Goal: Find specific page/section

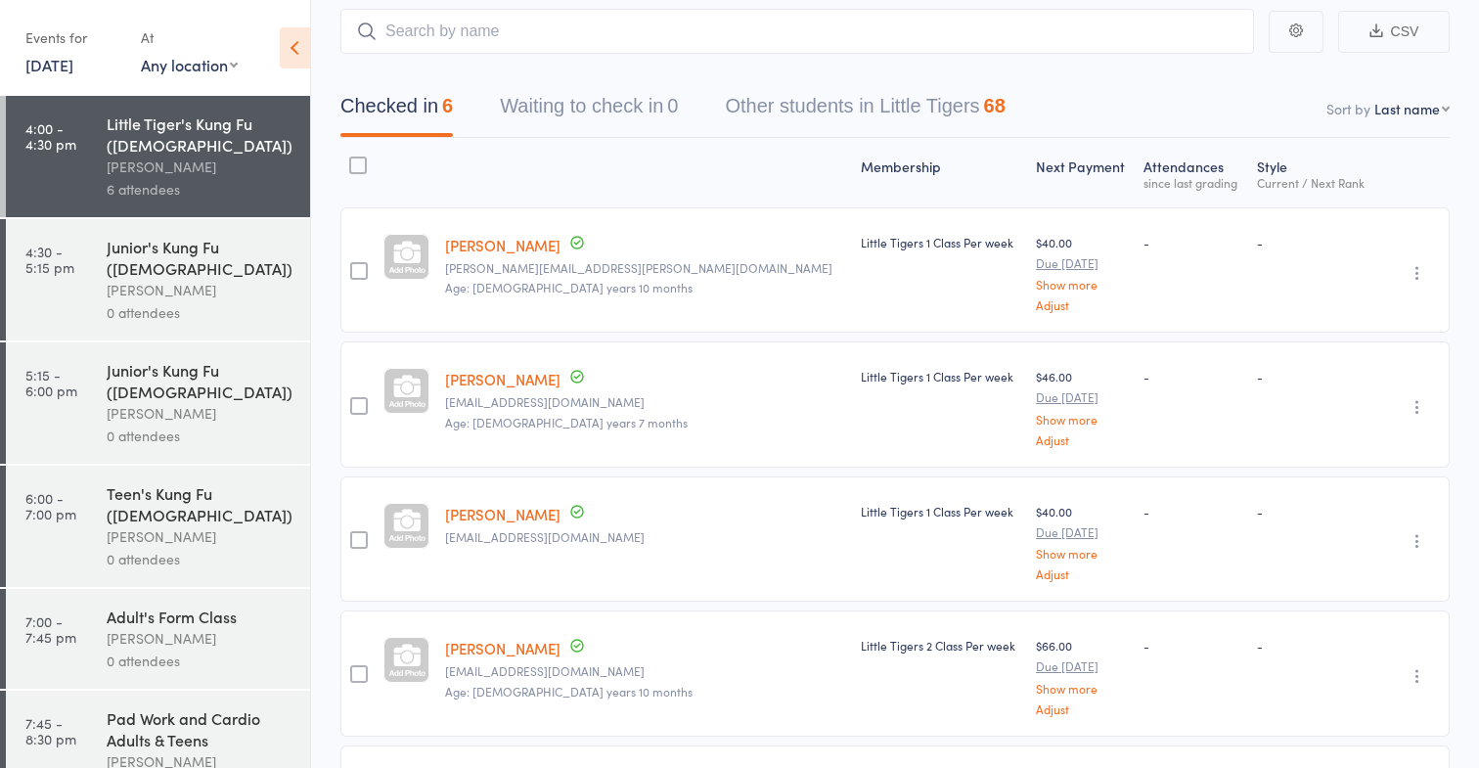
scroll to position [424, 0]
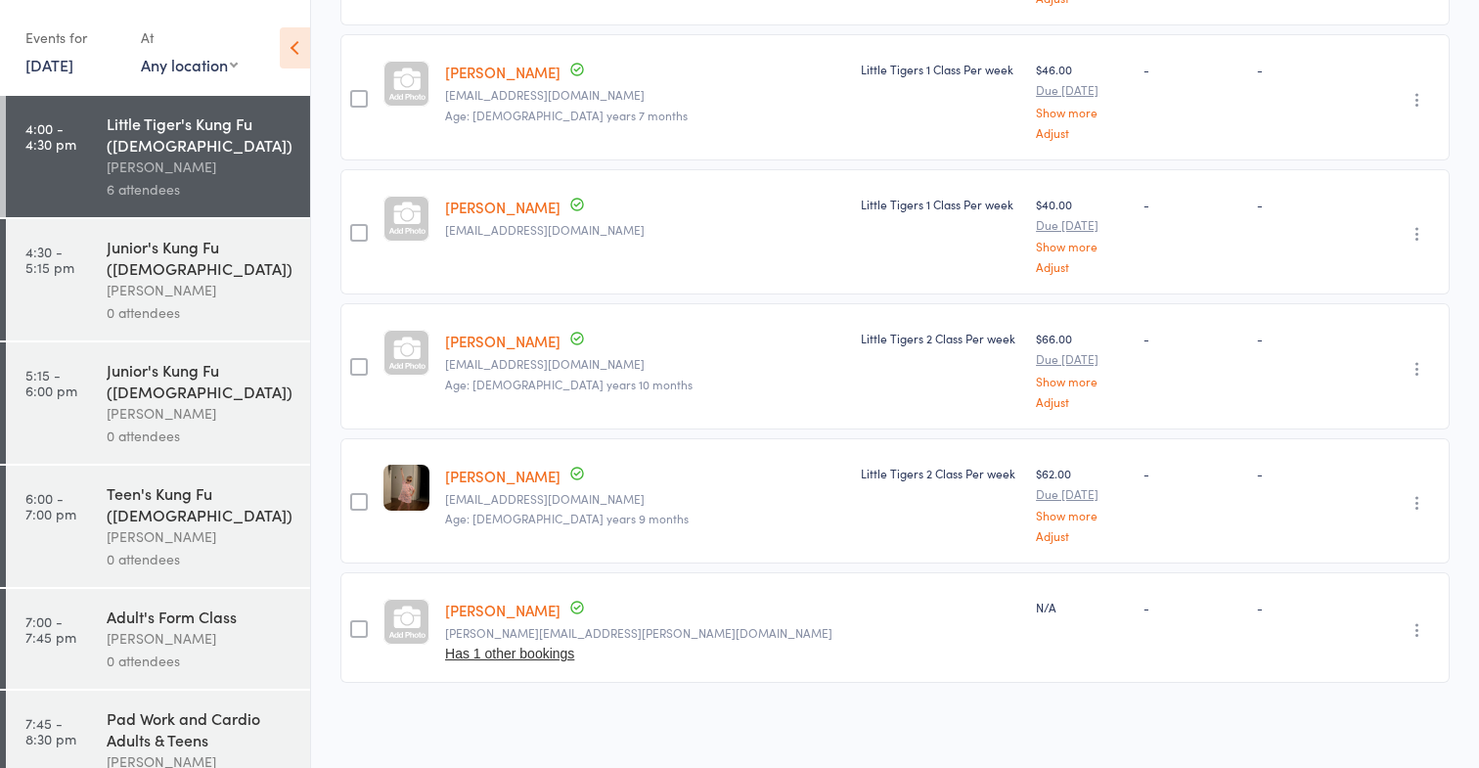
click at [204, 707] on div "Pad Work and Cardio Adults & Teens" at bounding box center [200, 728] width 187 height 43
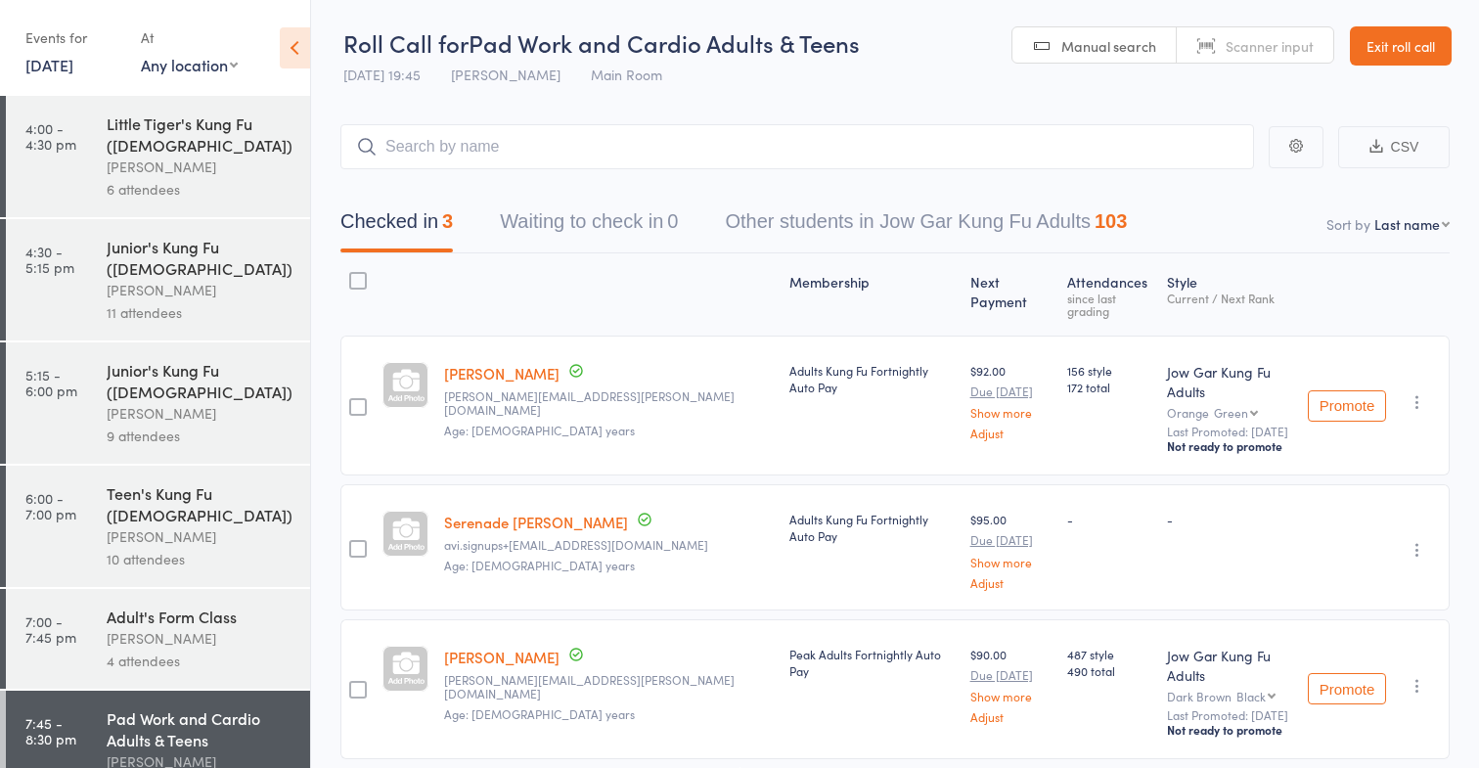
click at [182, 525] on div "[PERSON_NAME]" at bounding box center [200, 536] width 187 height 23
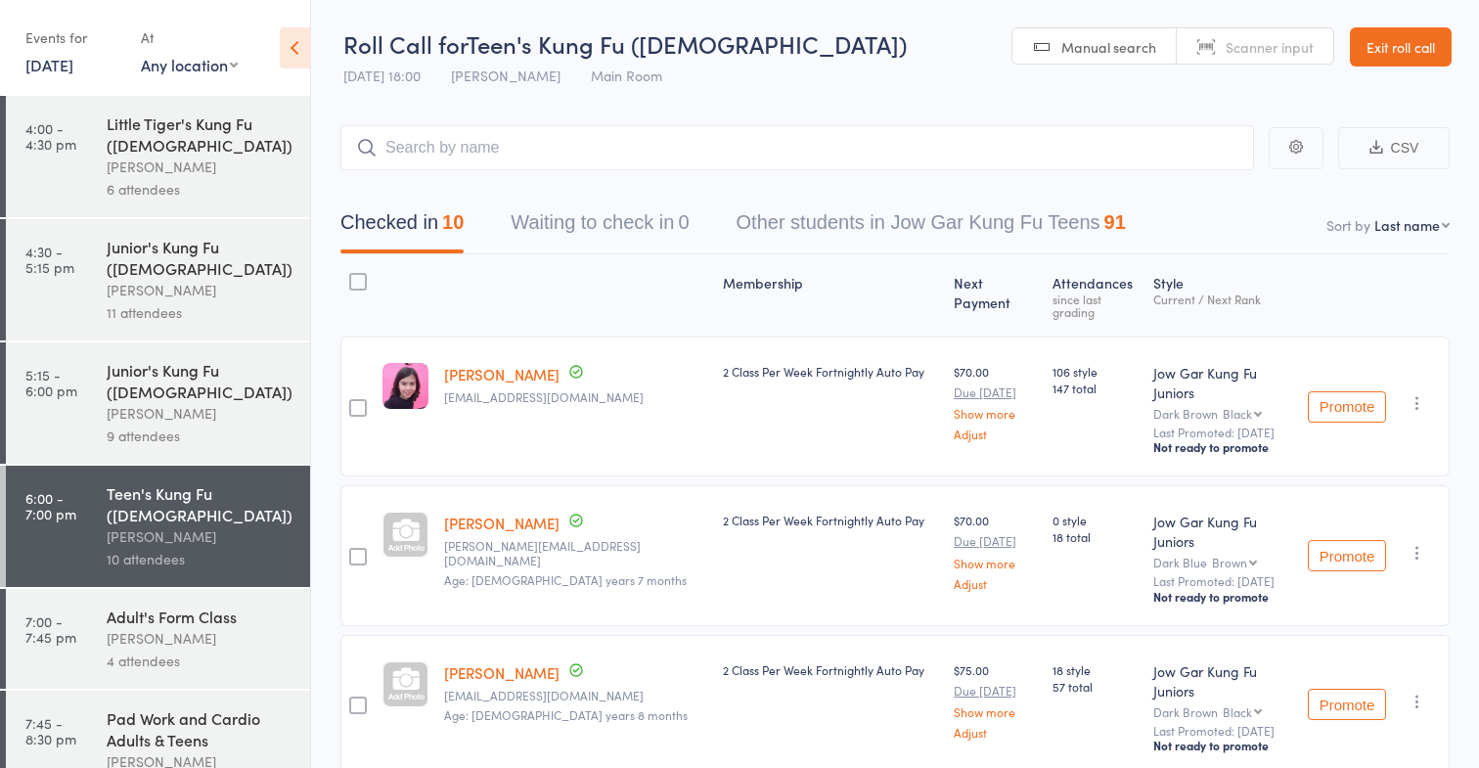
click at [1415, 64] on link "Exit roll call" at bounding box center [1401, 46] width 102 height 39
